Goal: Task Accomplishment & Management: Manage account settings

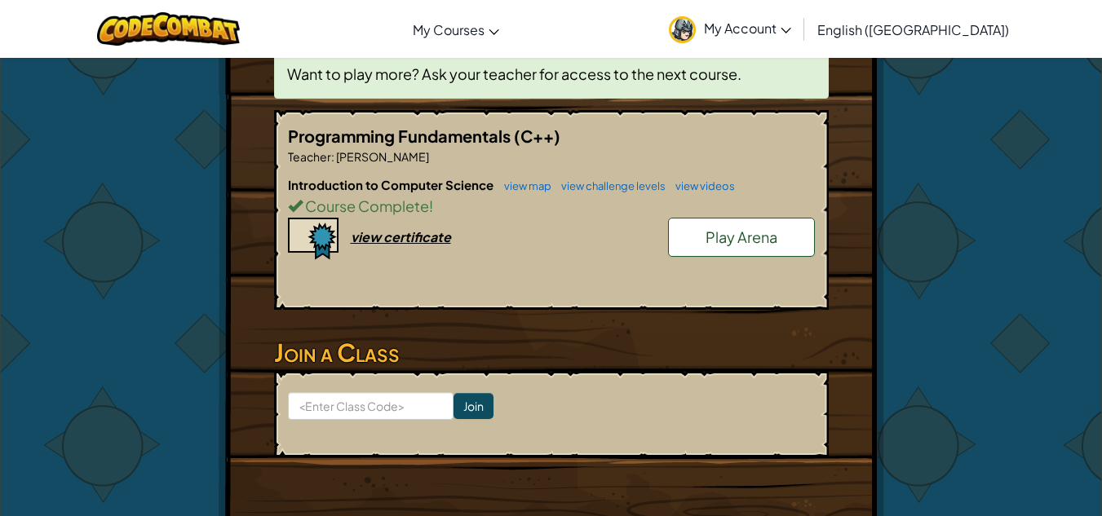
scroll to position [245, 0]
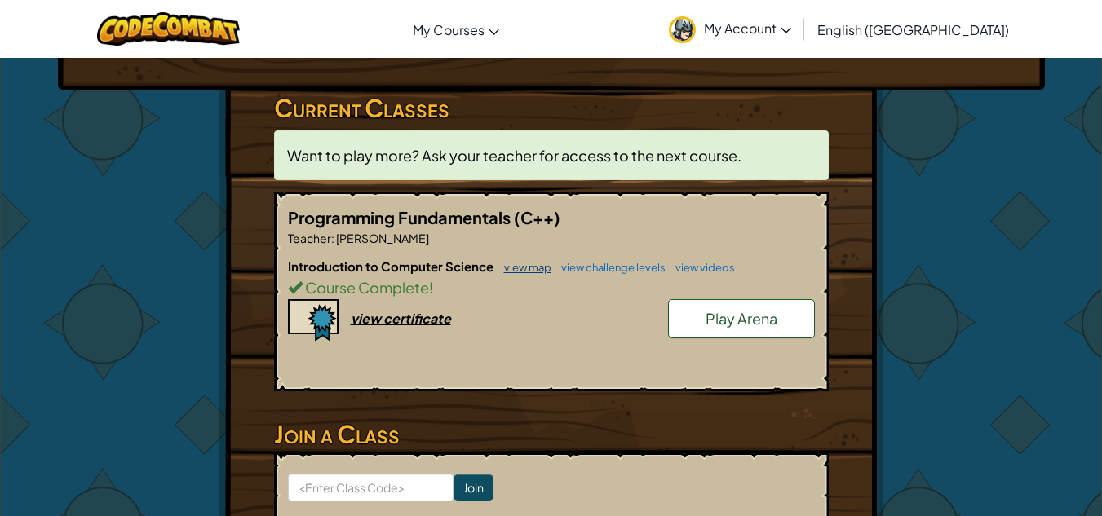
click at [538, 262] on link "view map" at bounding box center [523, 267] width 55 height 13
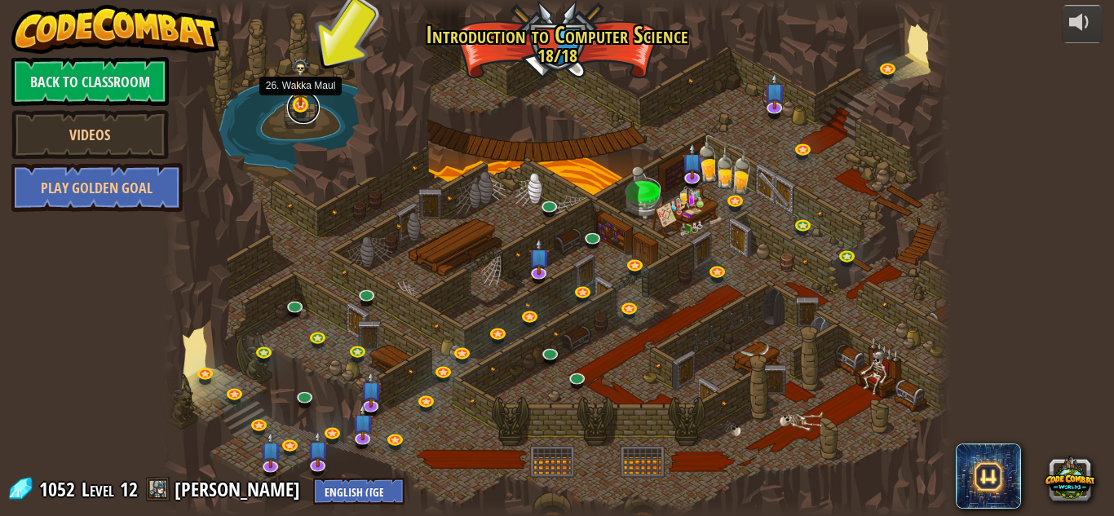
click at [300, 112] on link at bounding box center [303, 107] width 33 height 33
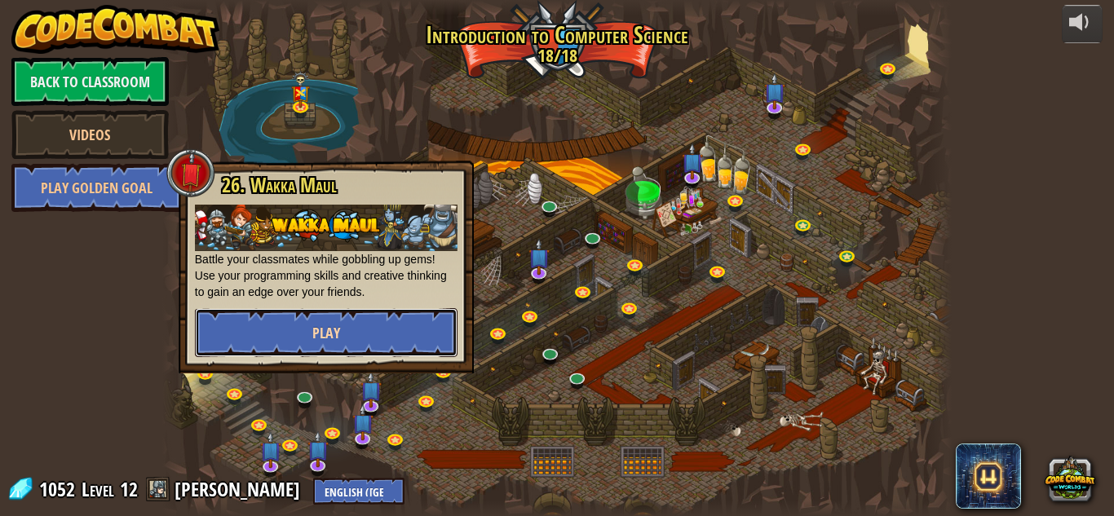
click at [335, 330] on span "Play" at bounding box center [326, 333] width 28 height 20
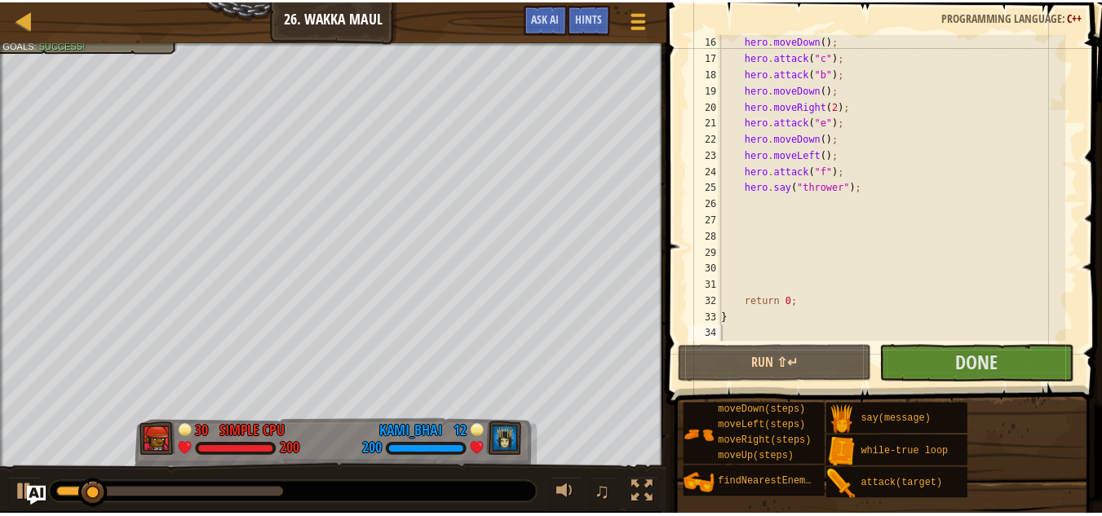
scroll to position [294, 0]
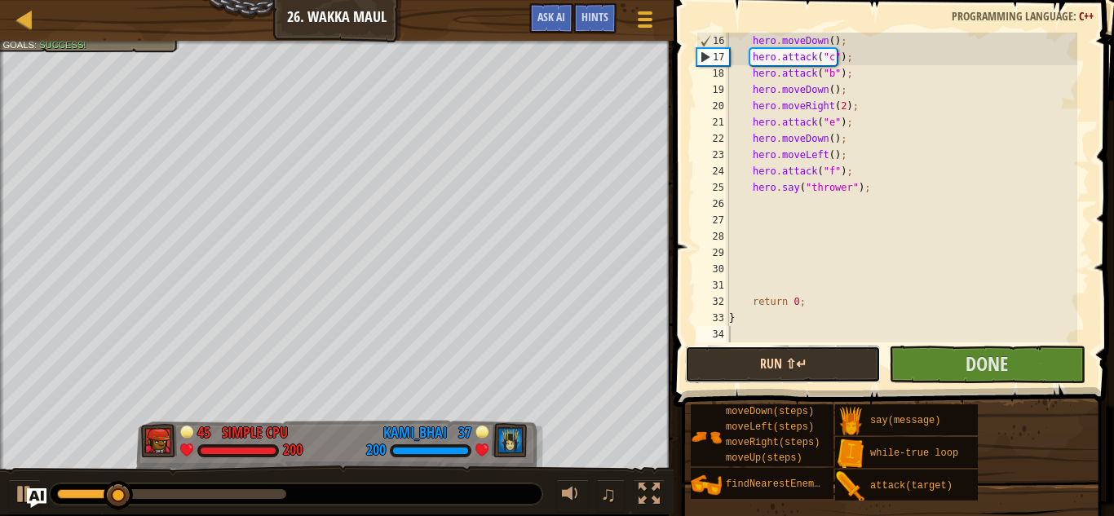
click at [824, 357] on button "Run ⇧↵" at bounding box center [783, 365] width 196 height 38
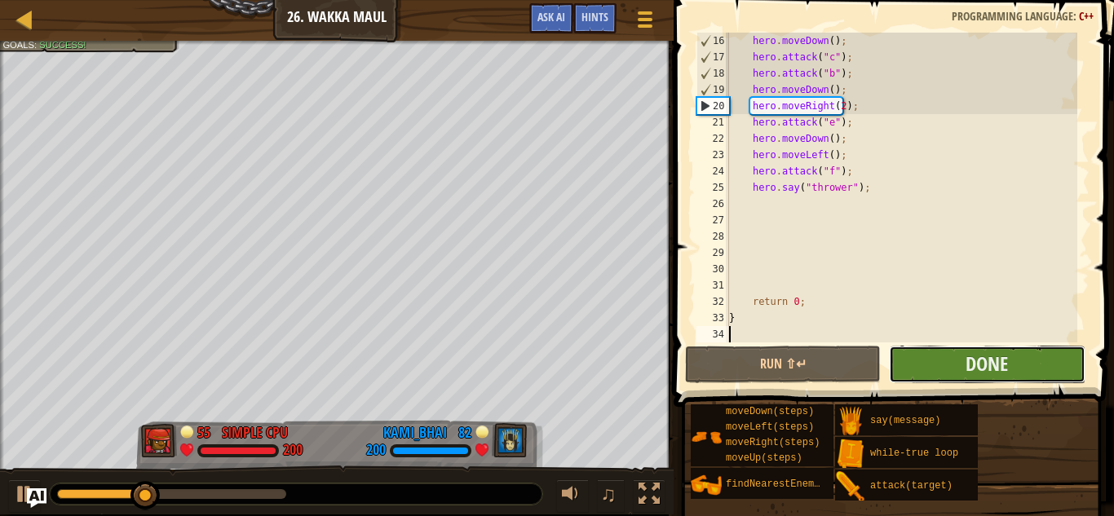
click at [964, 363] on button "Done" at bounding box center [987, 365] width 196 height 38
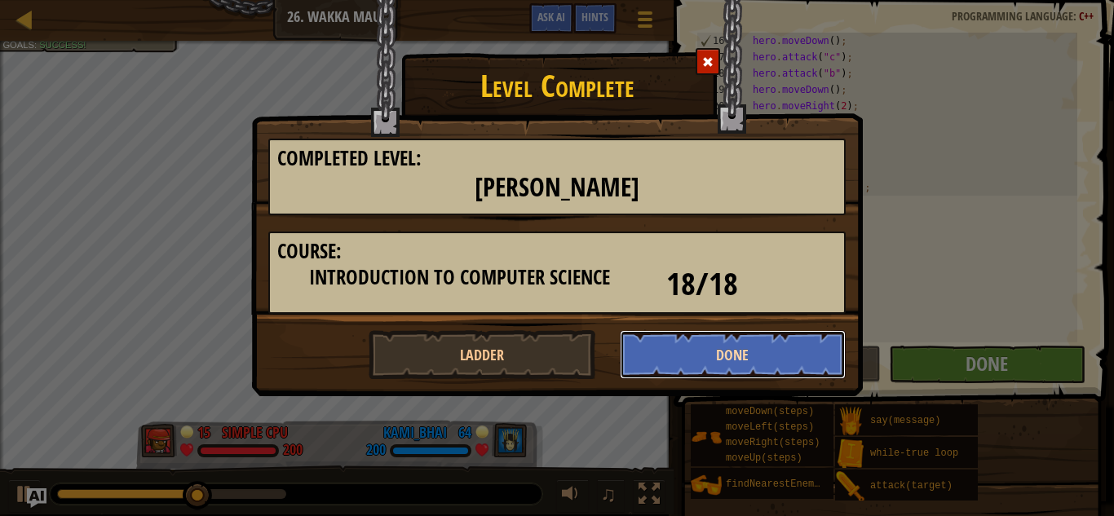
click at [682, 344] on button "Done" at bounding box center [733, 354] width 227 height 49
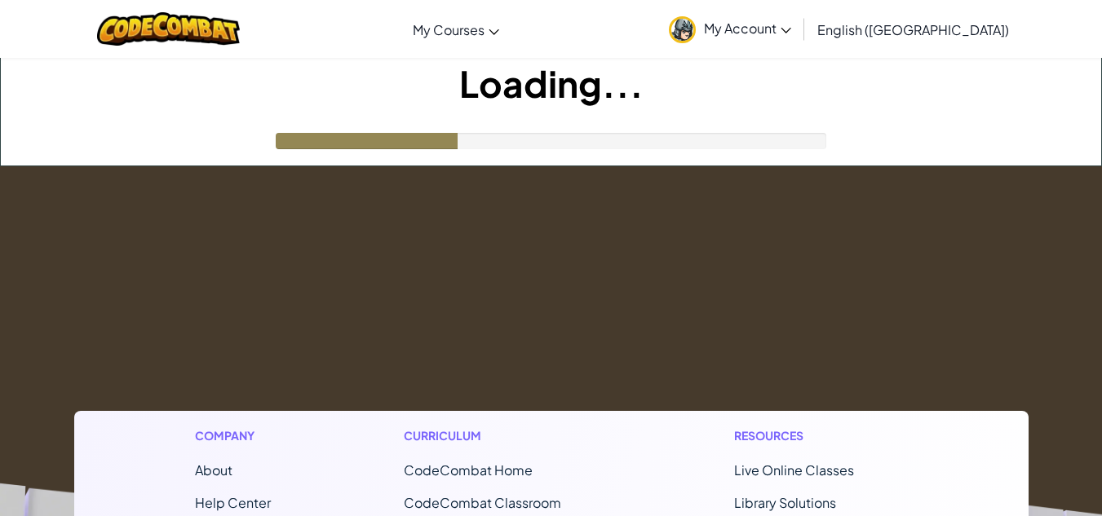
click at [791, 30] on icon at bounding box center [786, 31] width 11 height 6
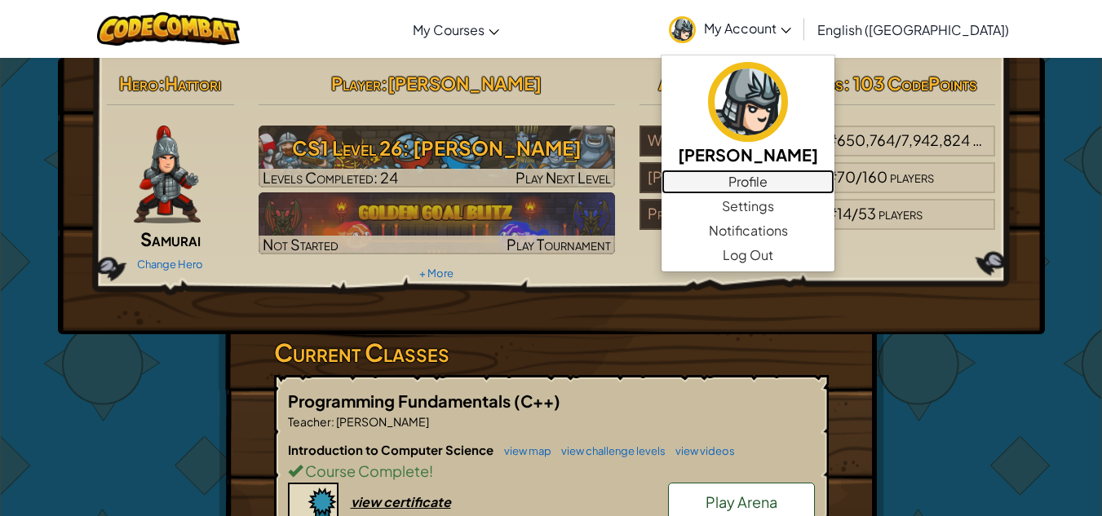
click at [835, 182] on link "Profile" at bounding box center [748, 182] width 173 height 24
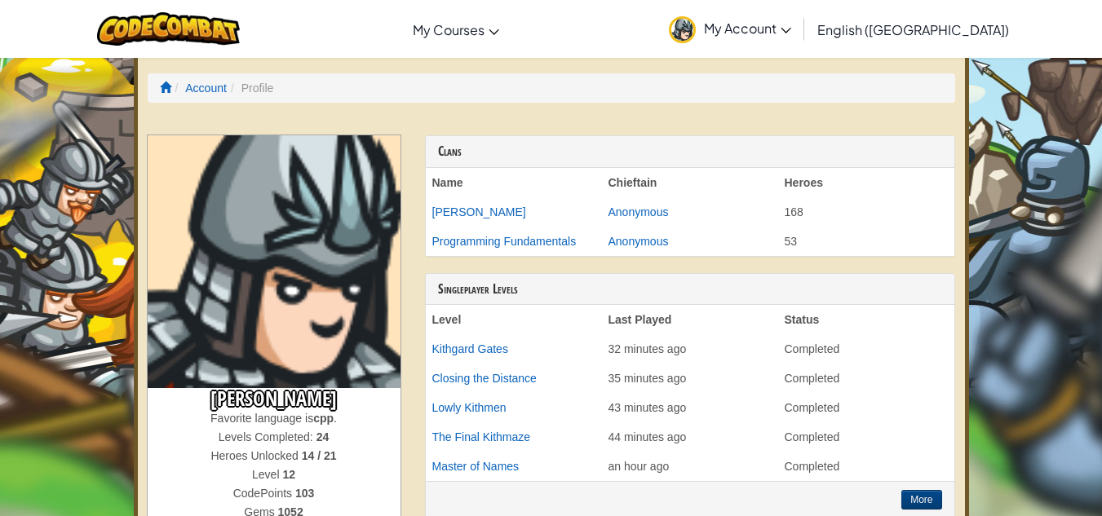
click at [791, 25] on span "My Account" at bounding box center [747, 28] width 87 height 17
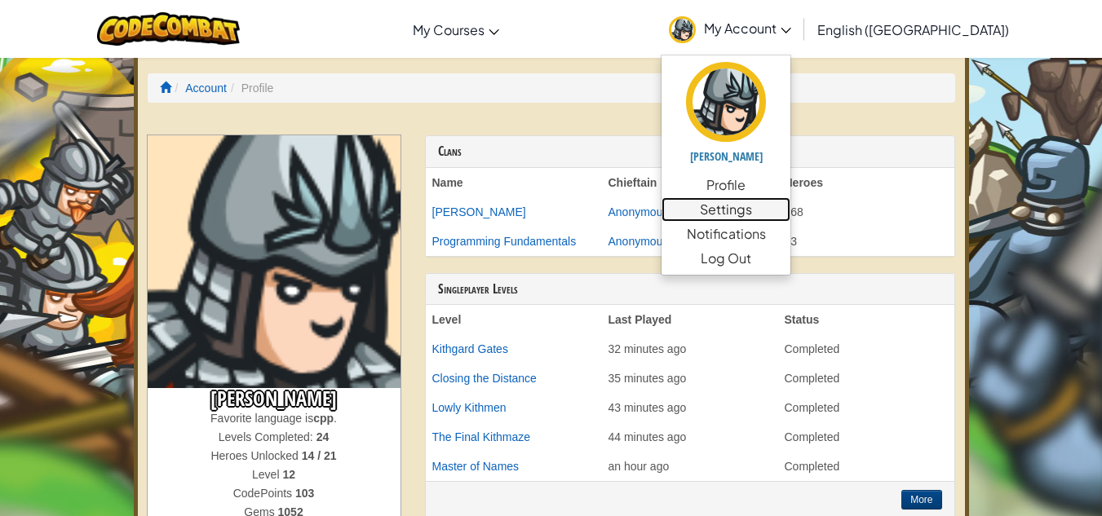
click at [791, 207] on link "Settings" at bounding box center [726, 209] width 129 height 24
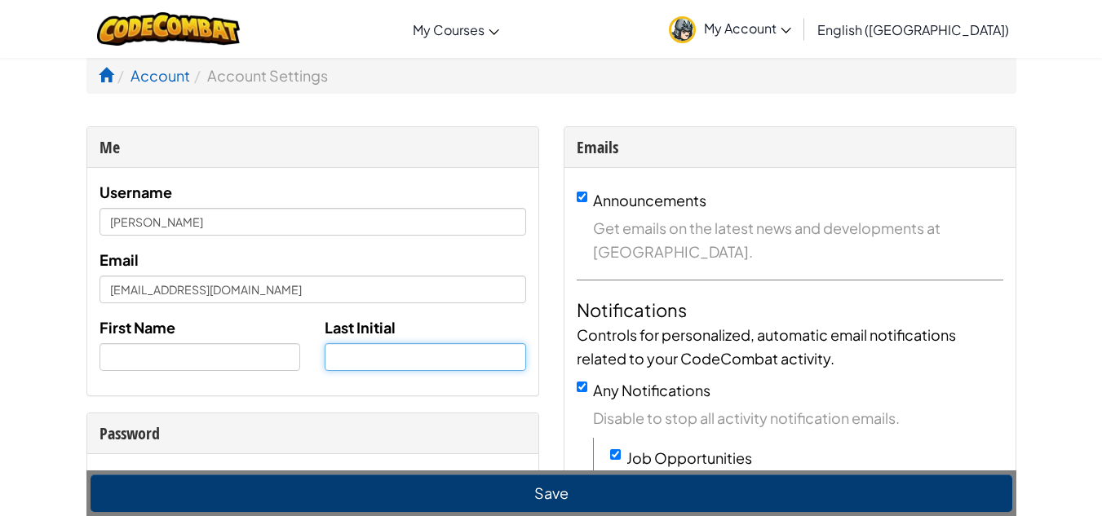
type input "[PERSON_NAME]"
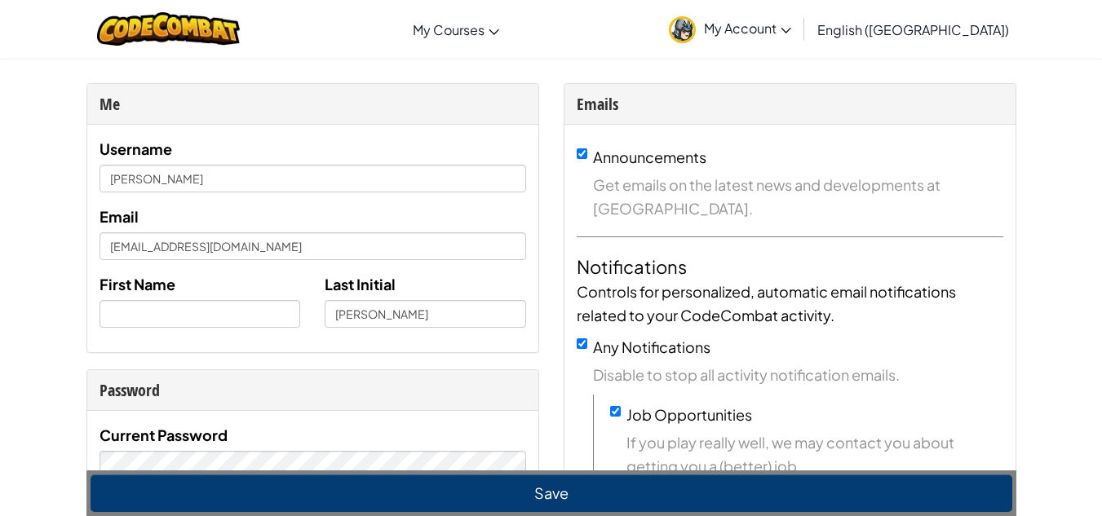
scroll to position [82, 0]
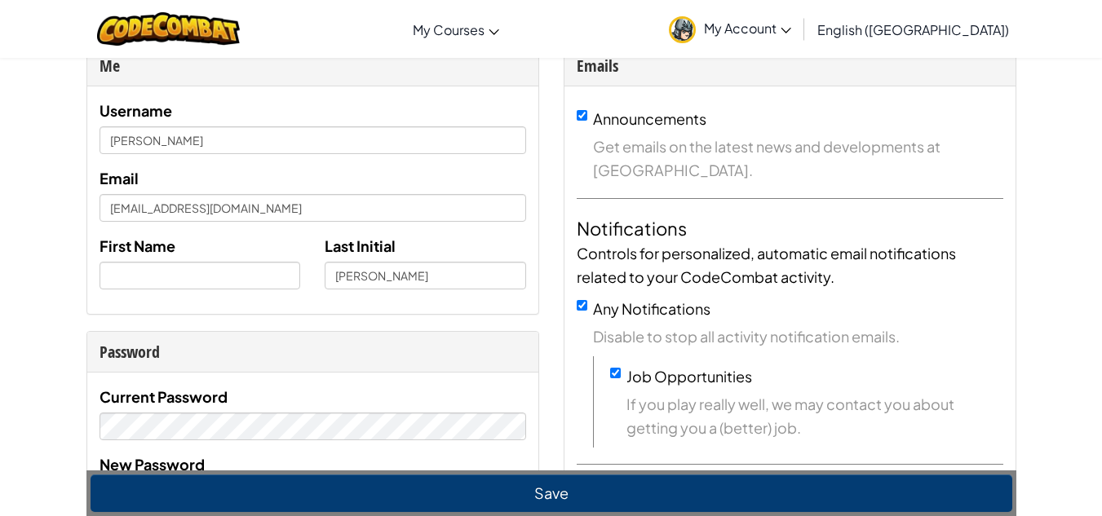
click at [237, 261] on div "First Name" at bounding box center [200, 261] width 226 height 55
click at [248, 269] on input "text" at bounding box center [201, 276] width 202 height 28
click at [236, 275] on input "text" at bounding box center [201, 276] width 202 height 28
type input "Kamran"
click at [433, 283] on input "[PERSON_NAME]" at bounding box center [426, 276] width 202 height 28
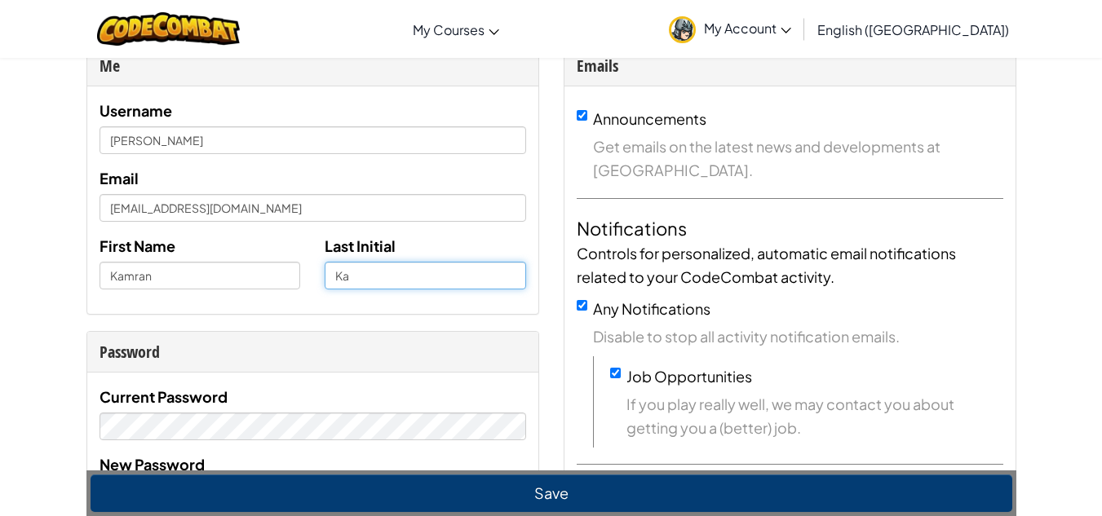
type input "K"
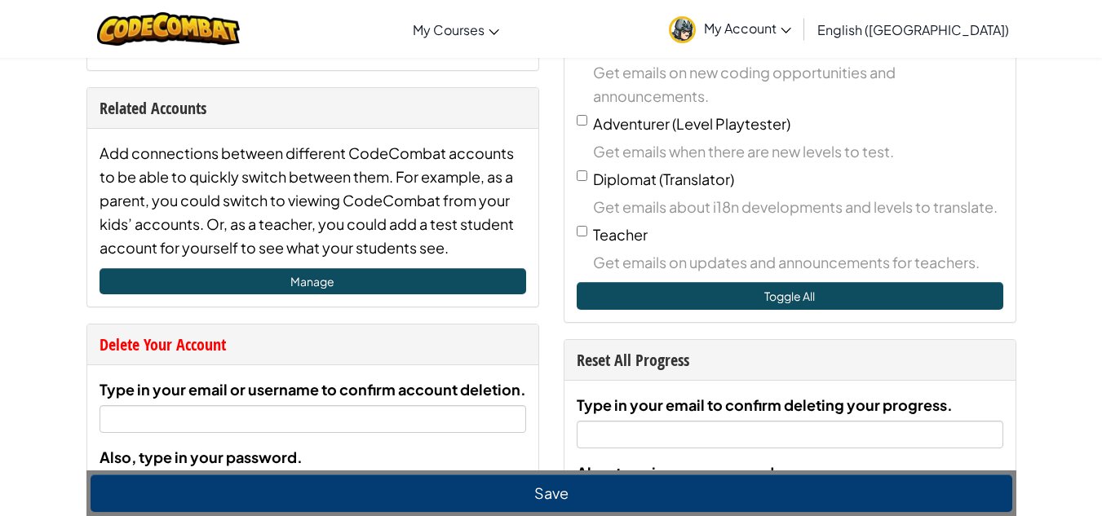
scroll to position [979, 0]
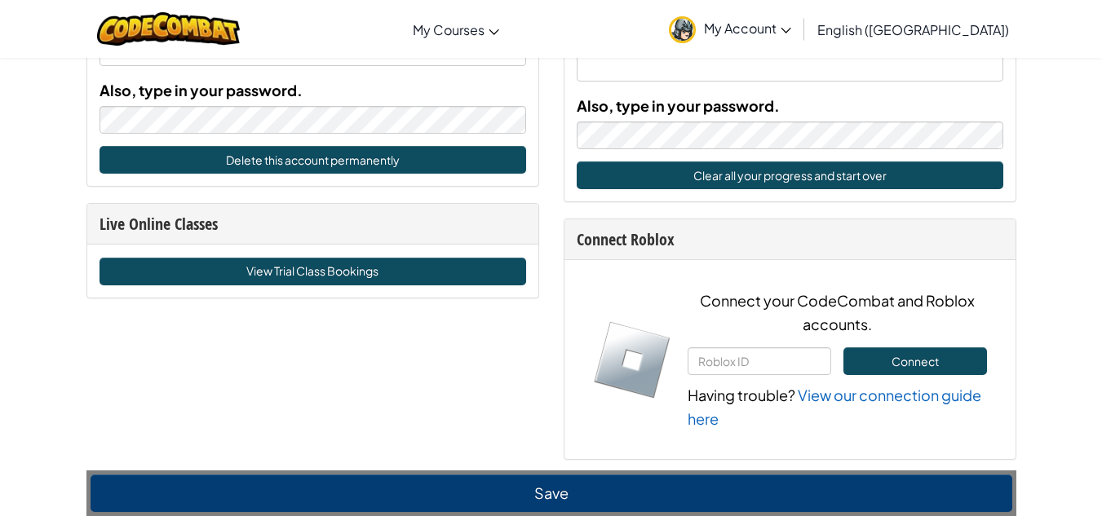
type input "Gul"
click at [510, 474] on div "Save" at bounding box center [551, 494] width 930 height 46
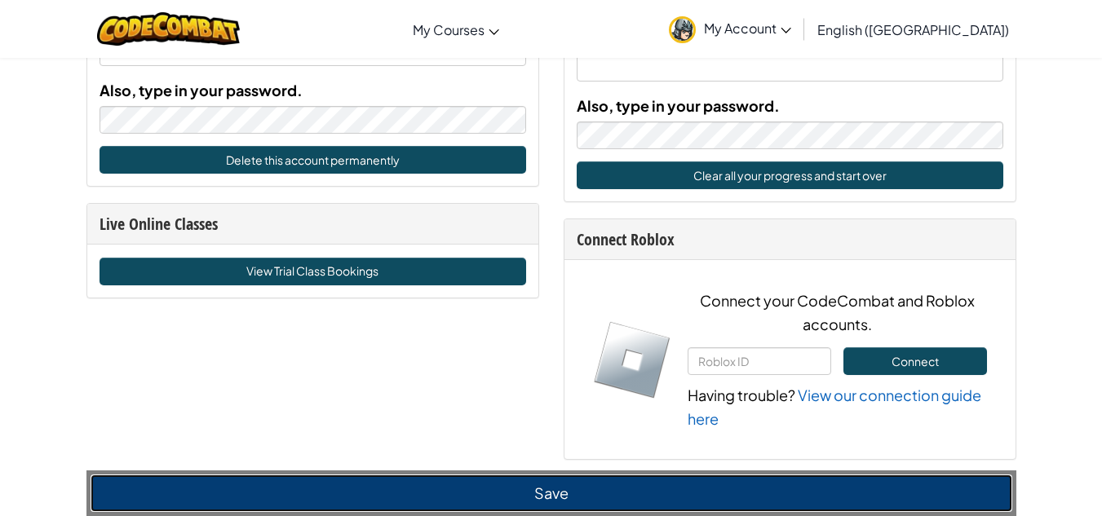
click at [512, 481] on button "Save" at bounding box center [552, 494] width 922 height 38
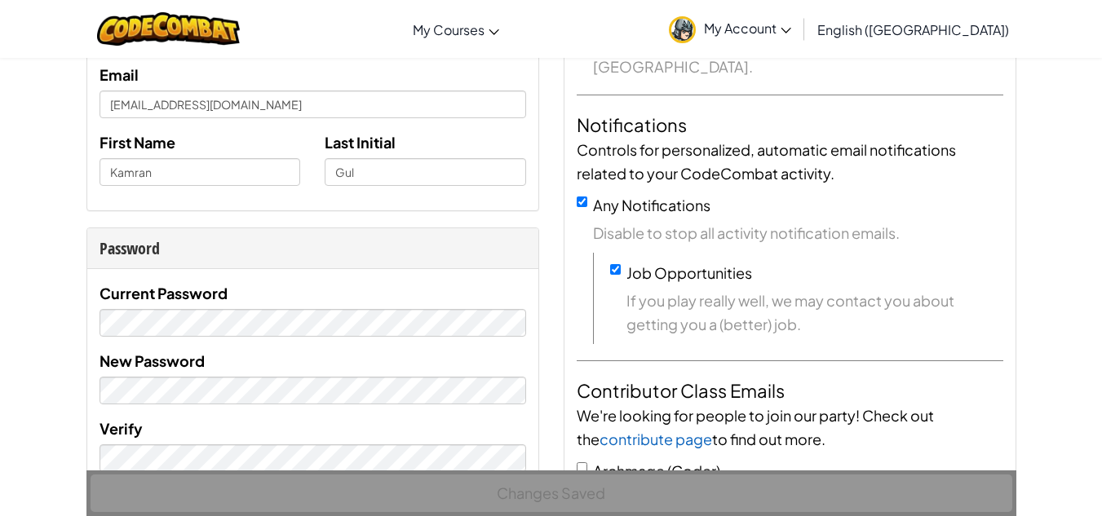
scroll to position [0, 0]
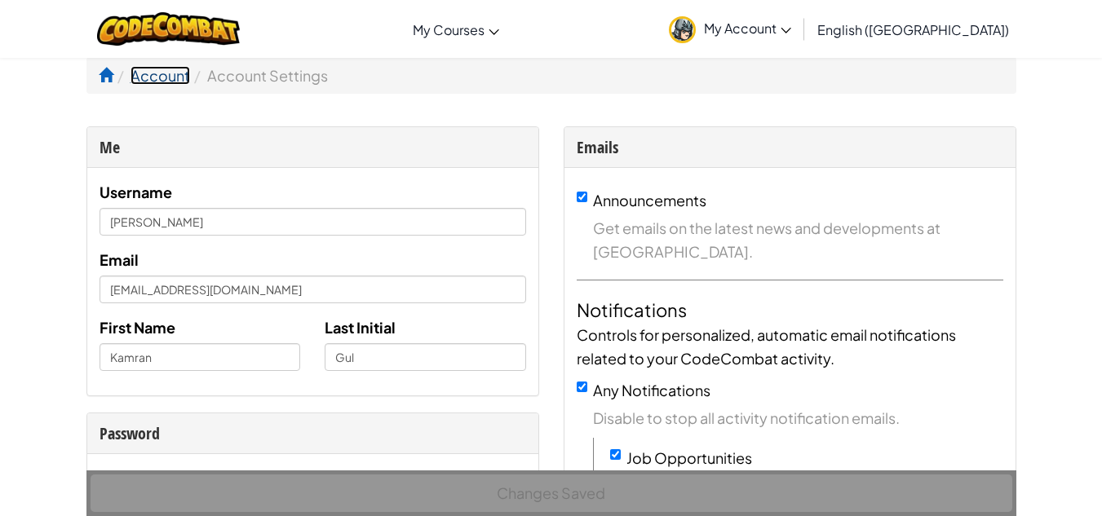
click at [171, 74] on link "Account" at bounding box center [161, 75] width 60 height 19
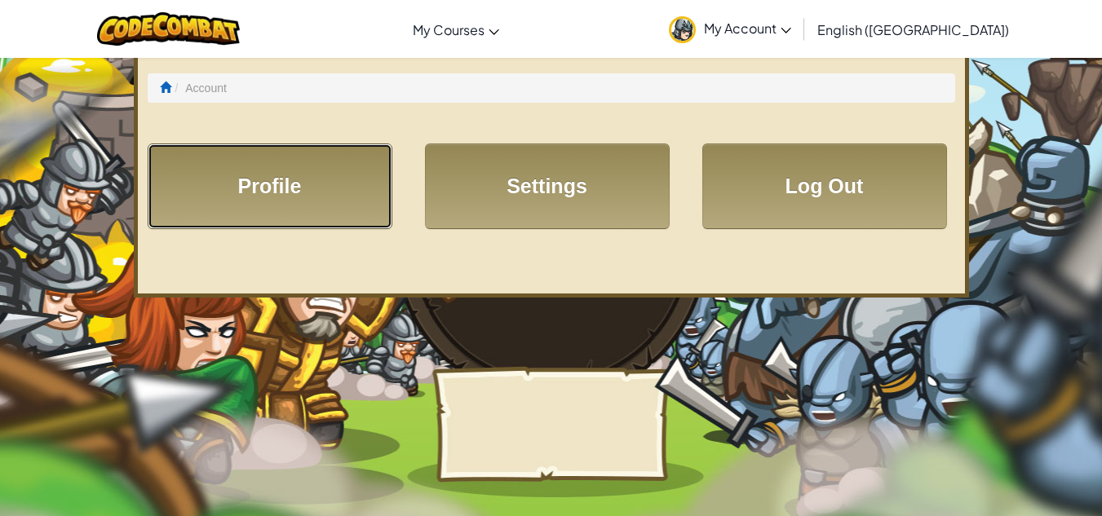
click at [321, 201] on link "Profile" at bounding box center [270, 187] width 245 height 86
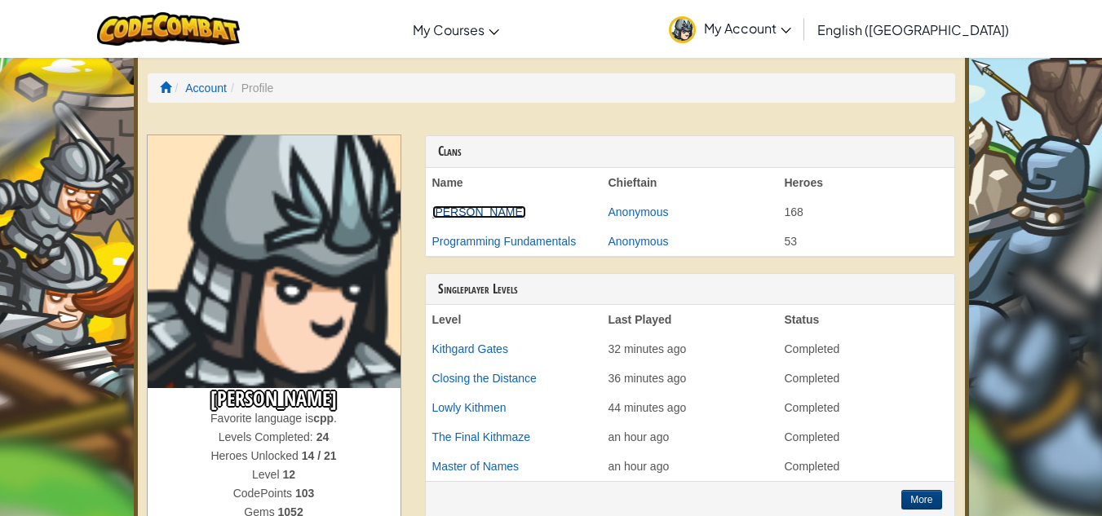
click at [476, 206] on link "[PERSON_NAME]" at bounding box center [479, 212] width 94 height 13
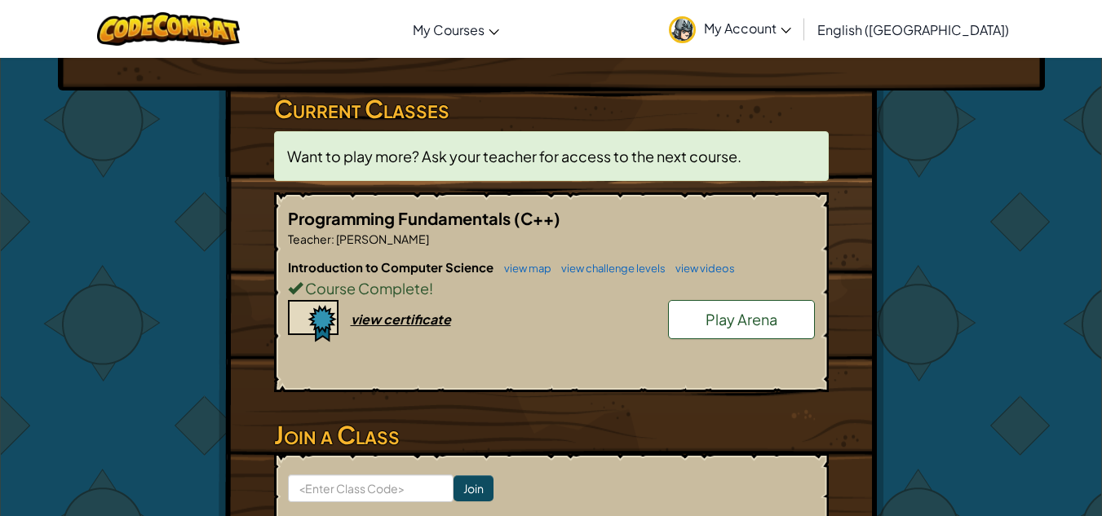
scroll to position [245, 0]
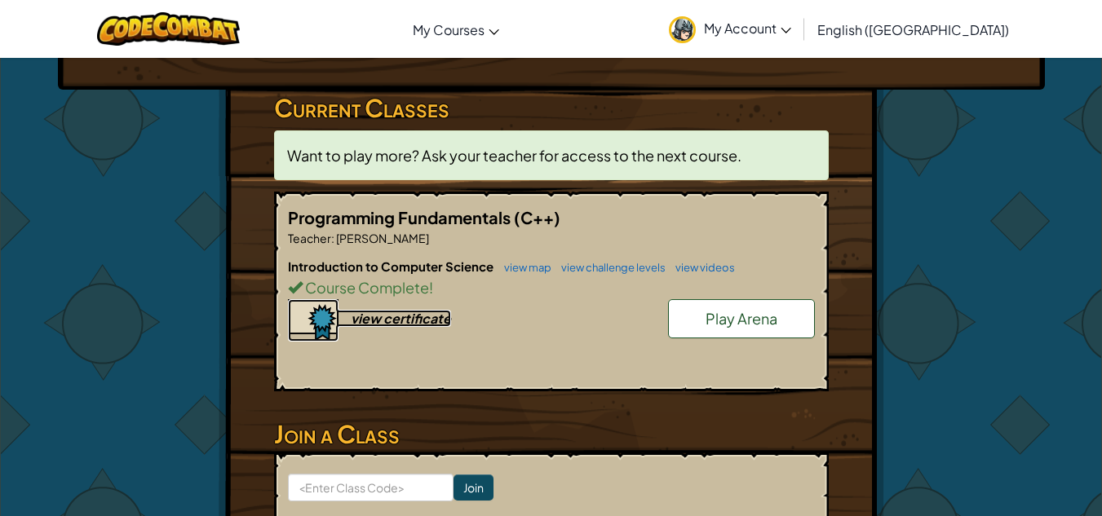
click at [415, 320] on div "view certificate" at bounding box center [401, 318] width 100 height 17
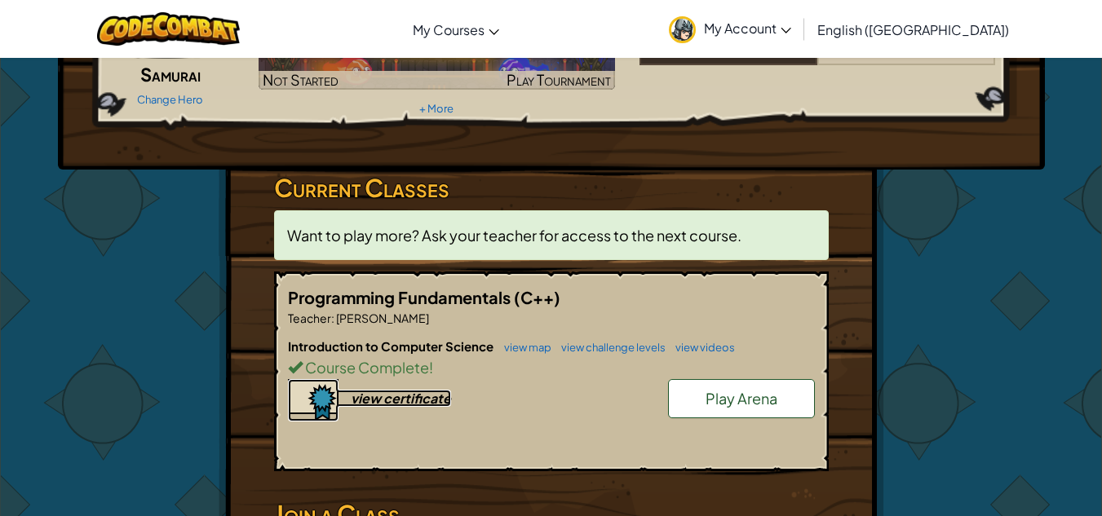
scroll to position [163, 0]
